Goal: Information Seeking & Learning: Learn about a topic

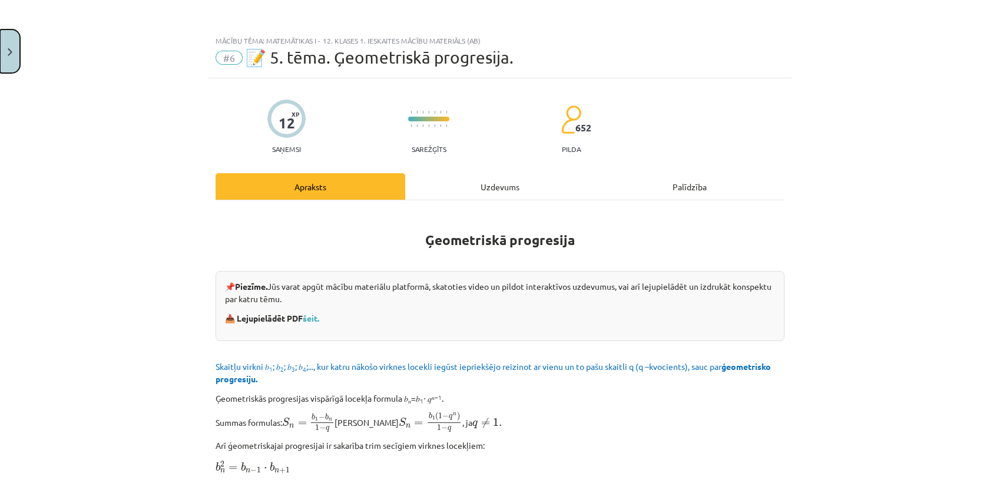
click at [2, 47] on button "Close" at bounding box center [10, 51] width 20 height 44
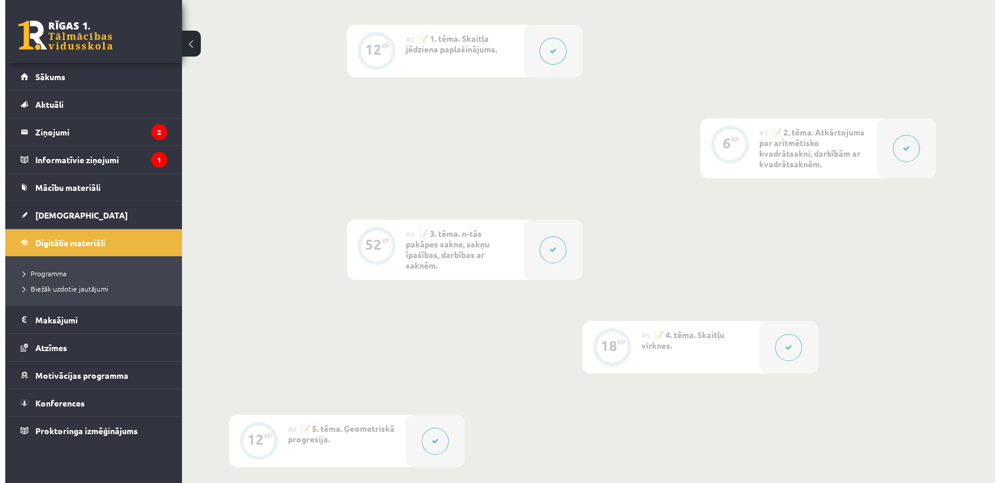
scroll to position [454, 0]
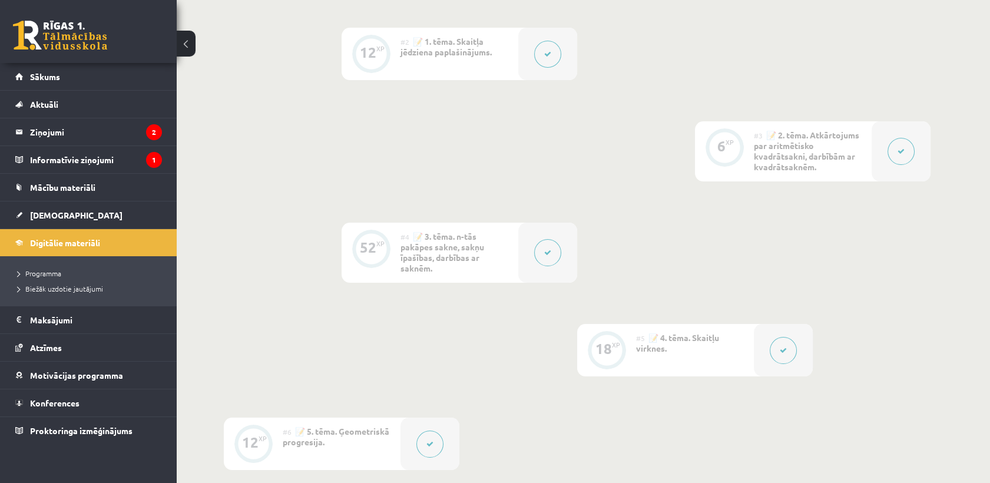
click at [545, 44] on button at bounding box center [547, 54] width 27 height 27
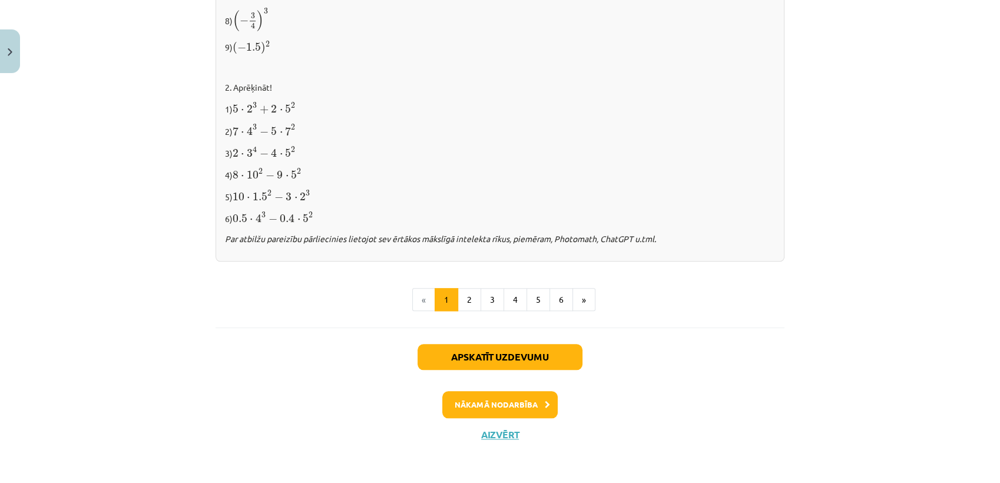
scroll to position [1229, 0]
click at [466, 295] on button "2" at bounding box center [470, 301] width 24 height 24
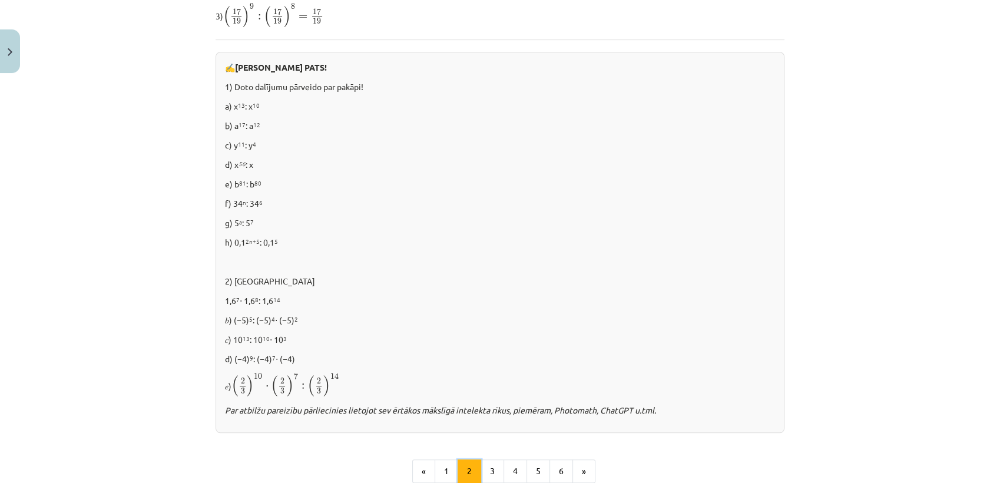
scroll to position [646, 0]
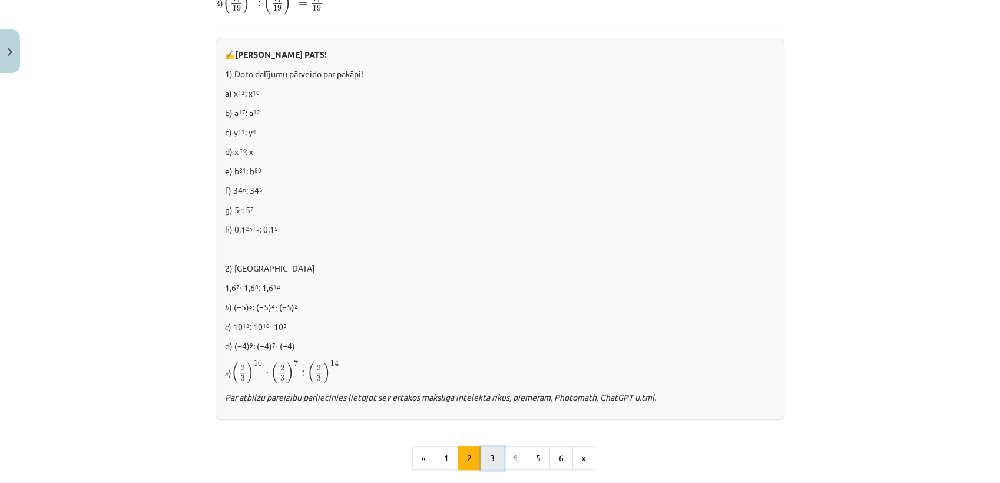
click at [491, 458] on button "3" at bounding box center [493, 459] width 24 height 24
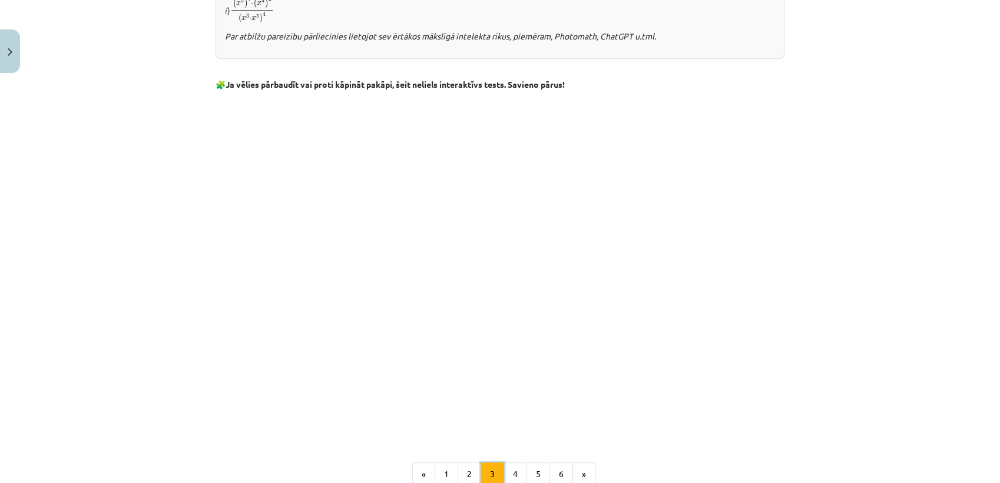
scroll to position [871, 0]
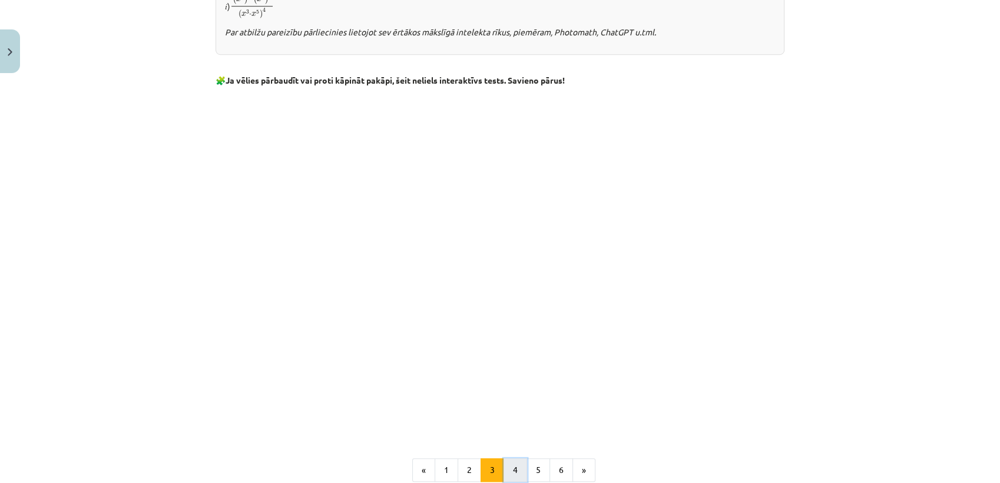
click at [505, 478] on button "4" at bounding box center [516, 470] width 24 height 24
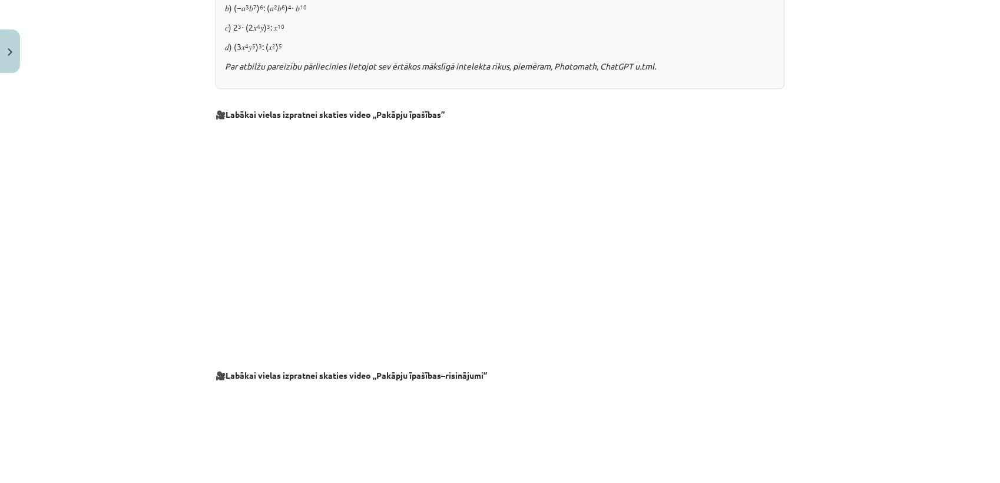
scroll to position [1223, 0]
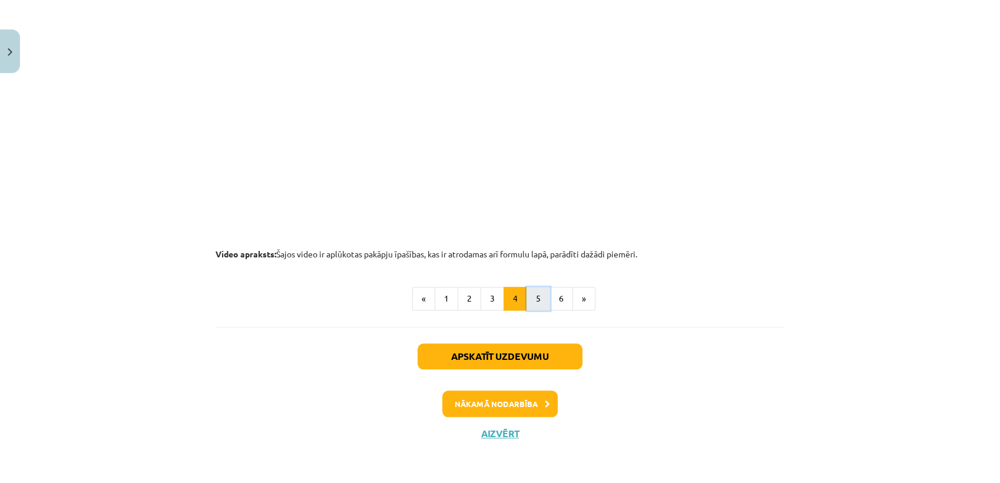
click at [533, 293] on button "5" at bounding box center [539, 299] width 24 height 24
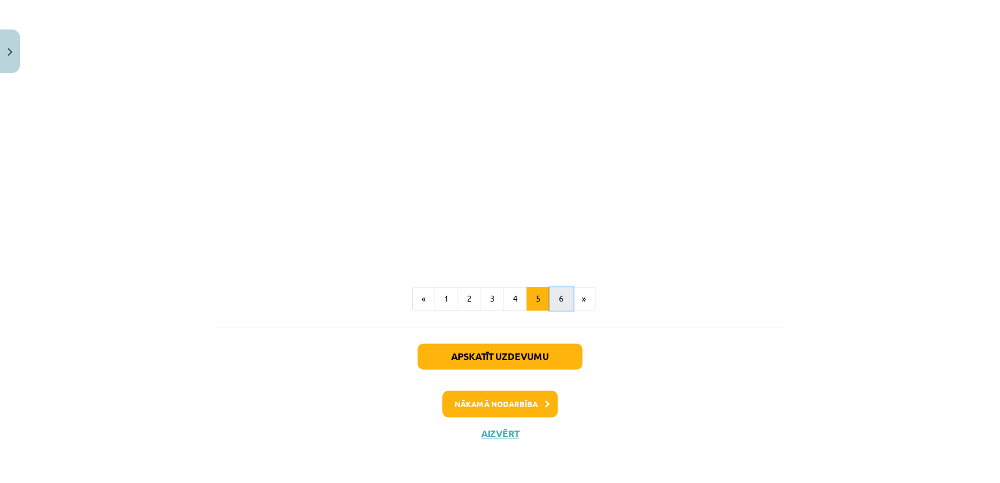
click at [553, 296] on button "6" at bounding box center [562, 299] width 24 height 24
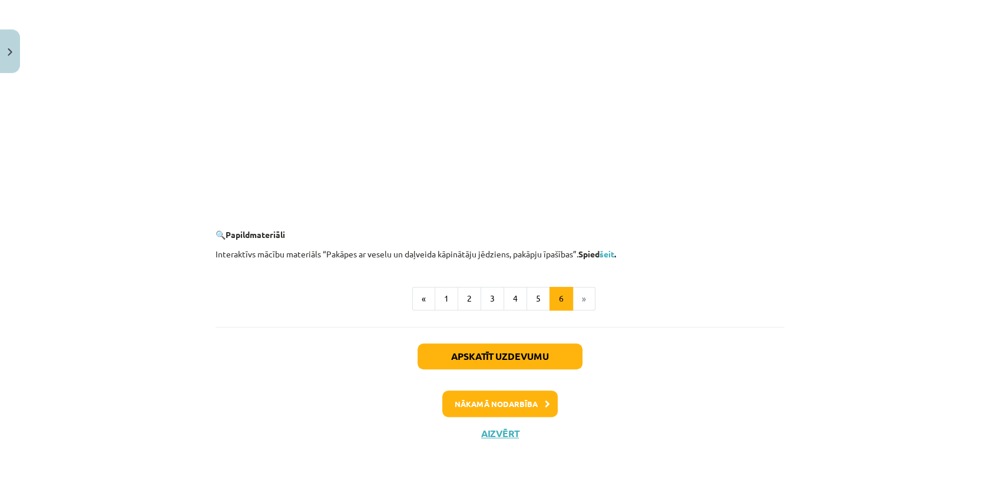
scroll to position [1036, 0]
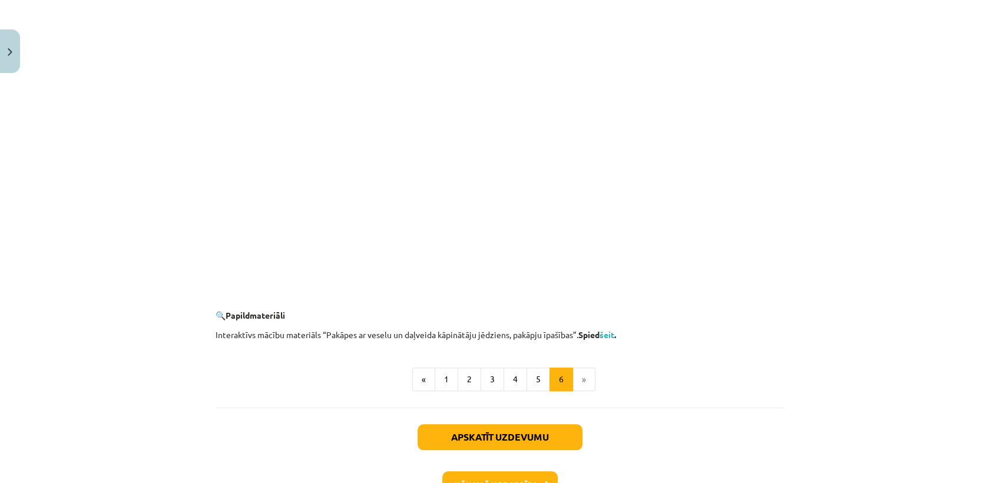
click at [575, 382] on li "»" at bounding box center [584, 380] width 22 height 24
click at [581, 373] on li "»" at bounding box center [584, 380] width 22 height 24
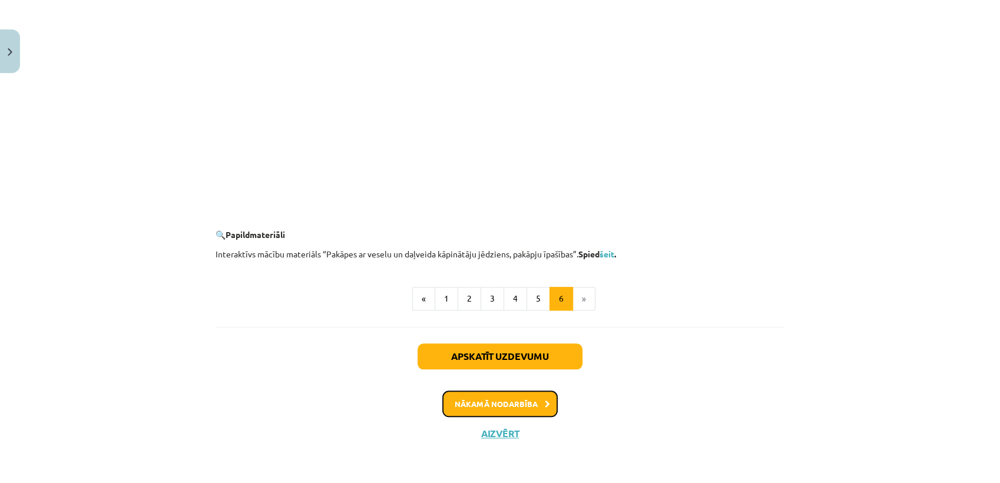
click at [547, 401] on button "Nākamā nodarbība" at bounding box center [499, 404] width 115 height 27
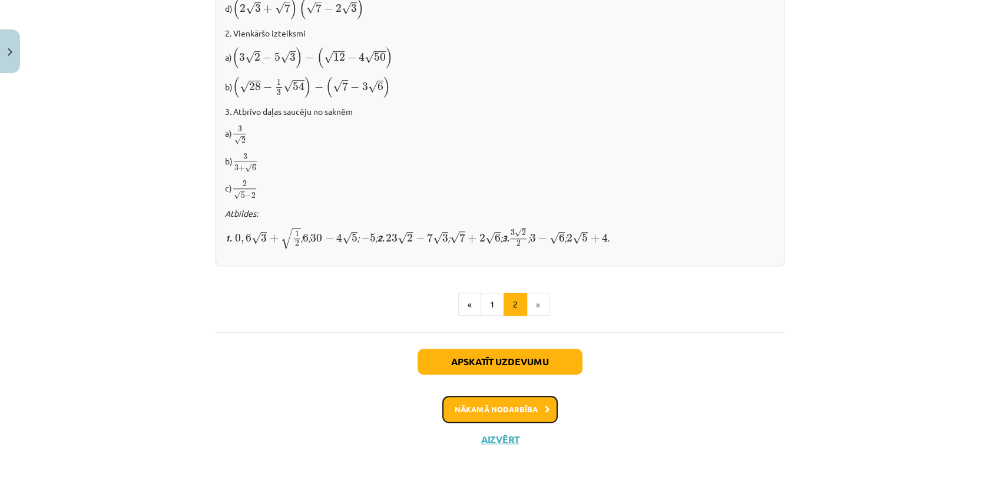
scroll to position [758, 0]
click at [530, 396] on button "Nākamā nodarbība" at bounding box center [499, 409] width 115 height 27
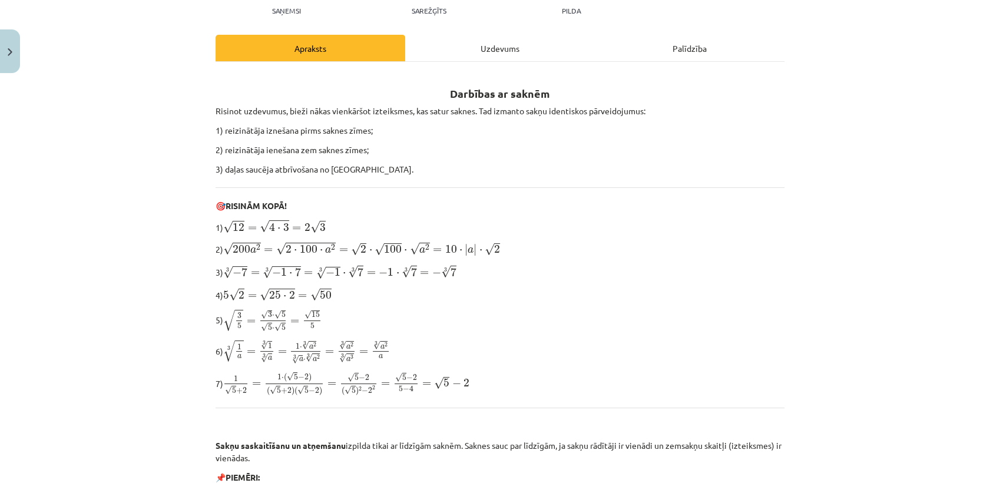
scroll to position [138, 0]
click at [499, 48] on div "Uzdevums" at bounding box center [500, 48] width 190 height 27
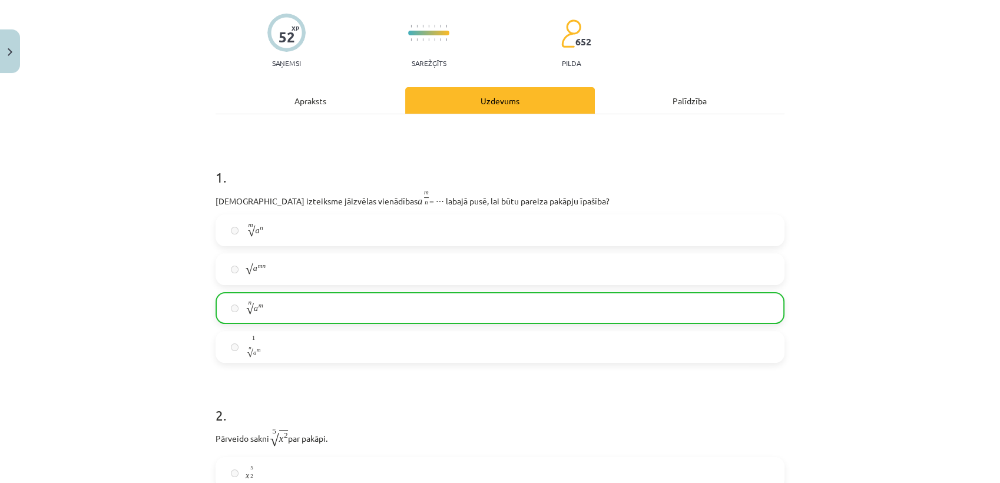
scroll to position [29, 0]
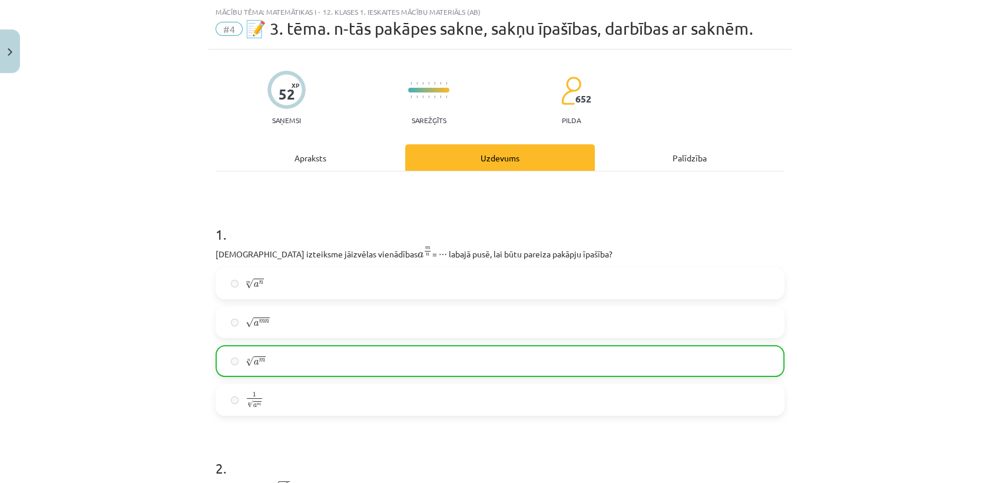
click at [313, 155] on div "Apraksts" at bounding box center [311, 157] width 190 height 27
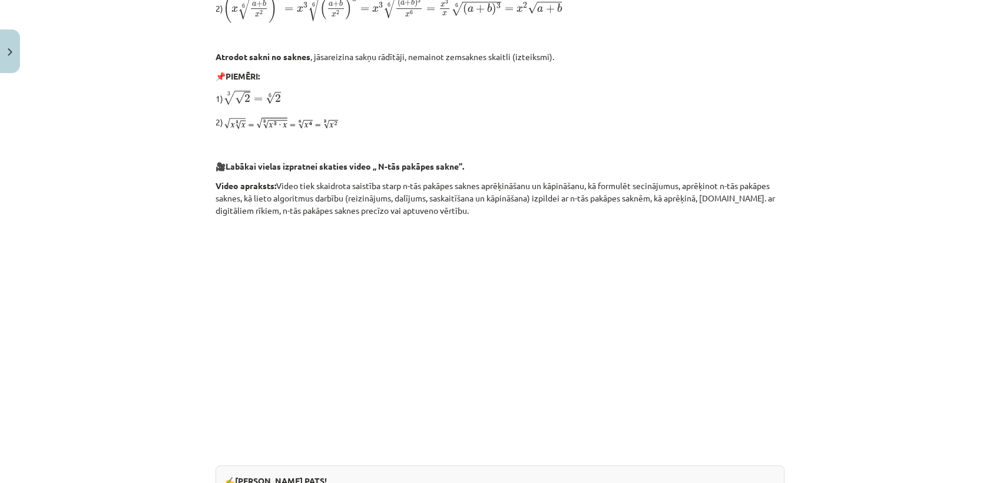
scroll to position [887, 0]
